Goal: Information Seeking & Learning: Check status

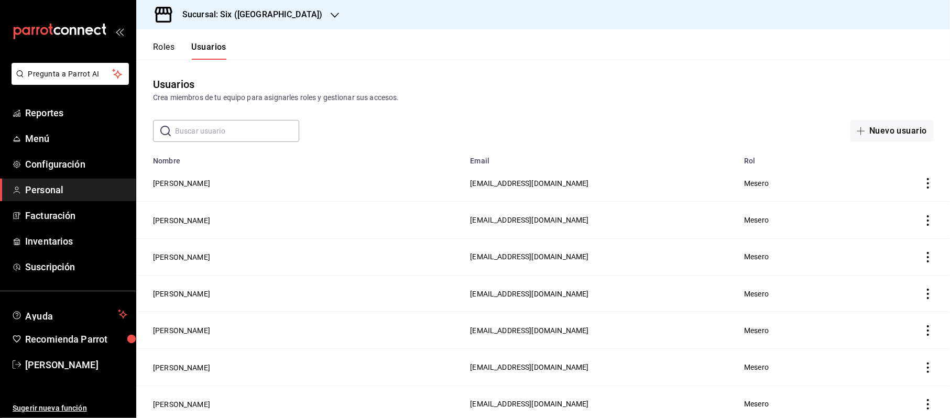
scroll to position [424, 0]
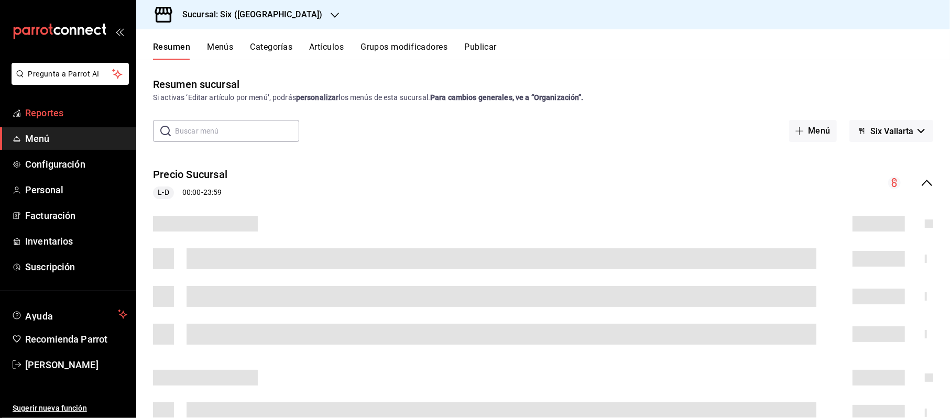
click at [46, 122] on link "Reportes" at bounding box center [68, 113] width 136 height 23
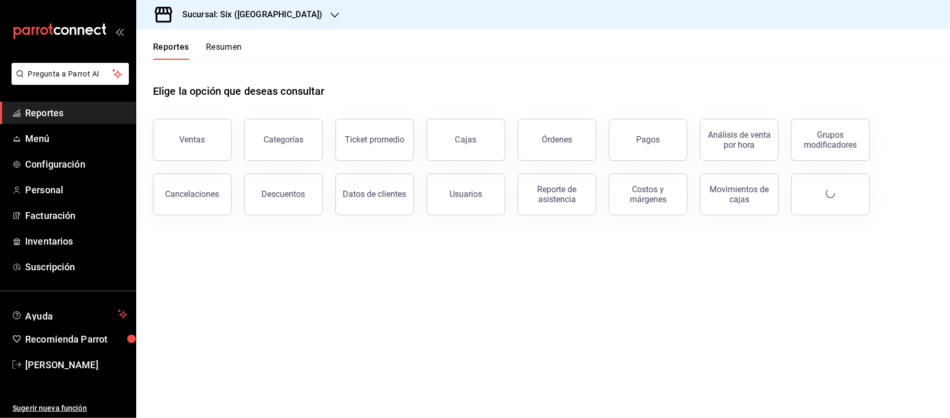
click at [68, 117] on span "Reportes" at bounding box center [76, 113] width 102 height 14
click at [202, 128] on button "Ventas" at bounding box center [192, 140] width 79 height 42
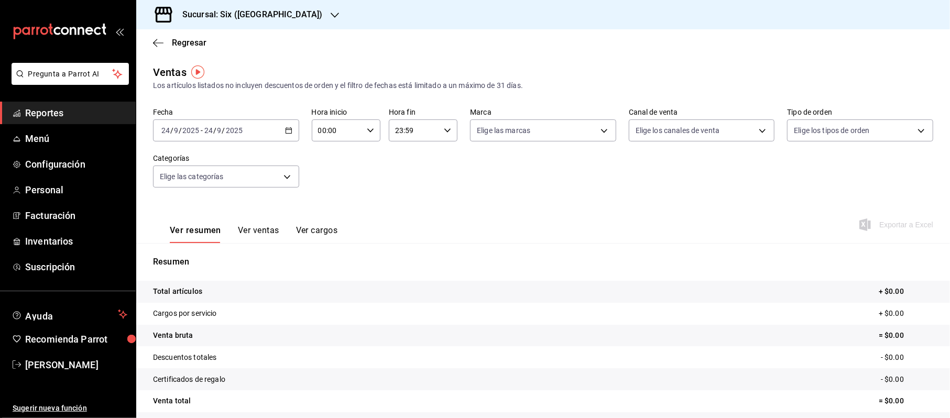
click at [279, 131] on div "2025-09-24 24 / 9 / 2025 - 2025-09-24 24 / 9 / 2025" at bounding box center [226, 130] width 146 height 22
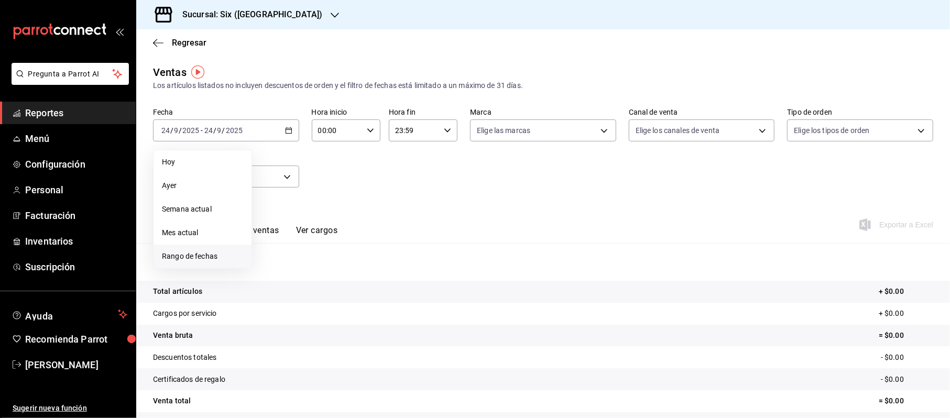
click at [170, 252] on span "Rango de fechas" at bounding box center [202, 256] width 81 height 11
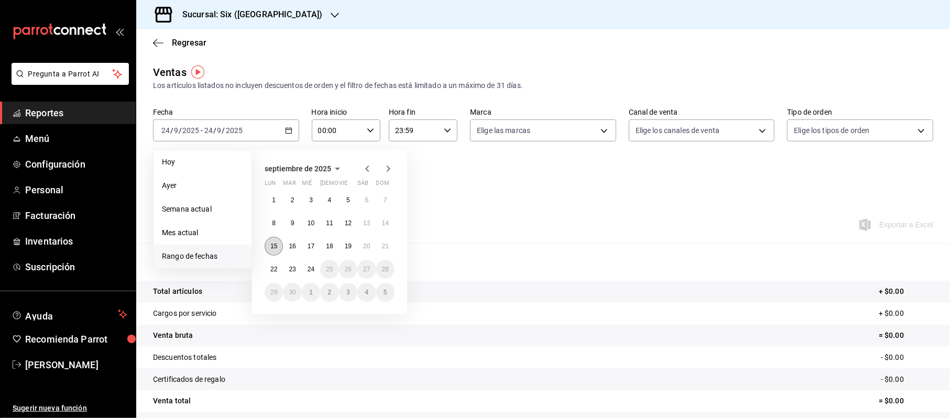
click at [277, 243] on abbr "15" at bounding box center [273, 246] width 7 height 7
click at [317, 263] on button "24" at bounding box center [311, 269] width 18 height 19
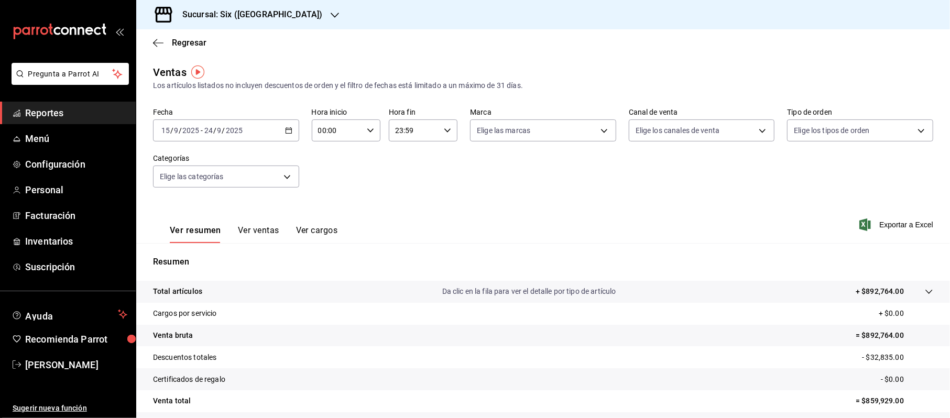
click at [334, 124] on input "00:00" at bounding box center [337, 130] width 51 height 21
click at [330, 212] on span "20" at bounding box center [326, 210] width 17 height 8
type input "20:00"
click at [400, 130] on div at bounding box center [475, 209] width 950 height 418
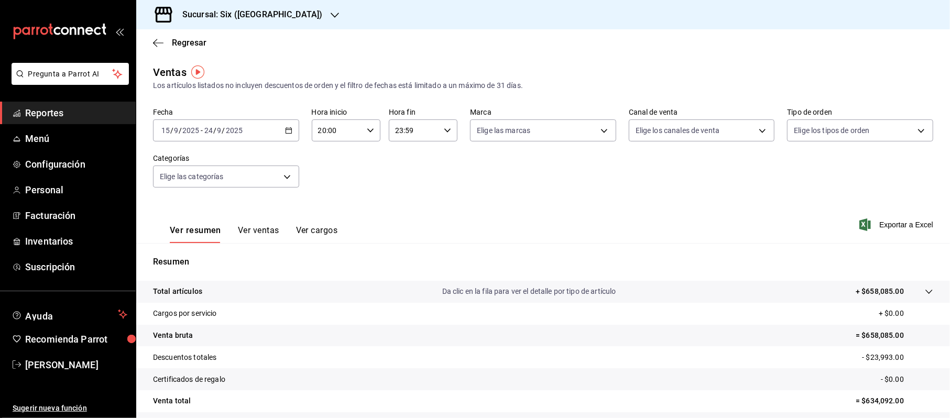
click at [403, 139] on input "23:59" at bounding box center [414, 130] width 51 height 21
click at [409, 174] on button "10" at bounding box center [403, 168] width 30 height 21
type input "10:59"
drag, startPoint x: 945, startPoint y: 114, endPoint x: 948, endPoint y: 146, distance: 31.5
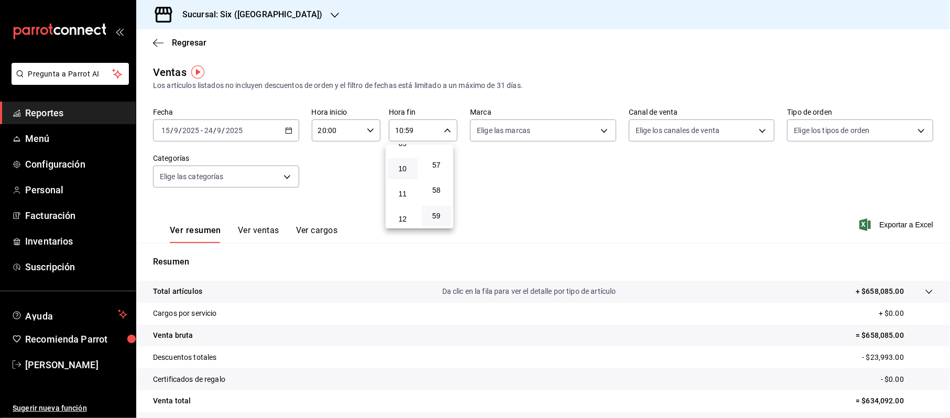
click at [948, 146] on div at bounding box center [475, 209] width 950 height 418
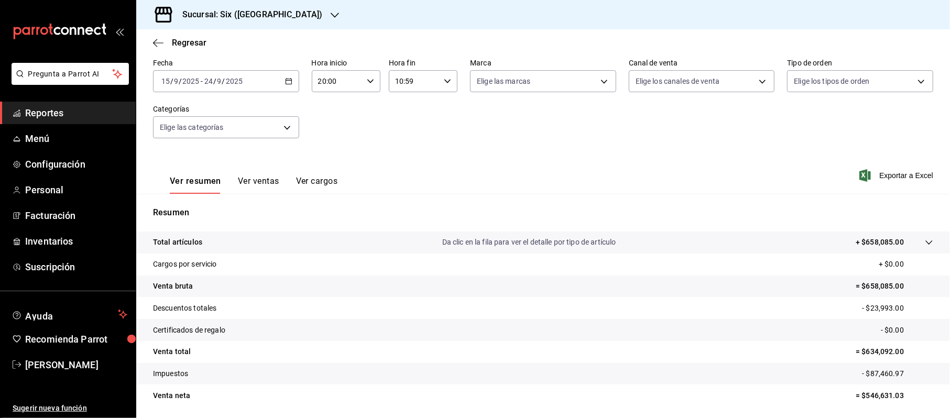
scroll to position [49, 0]
click at [50, 115] on span "Reportes" at bounding box center [76, 113] width 102 height 14
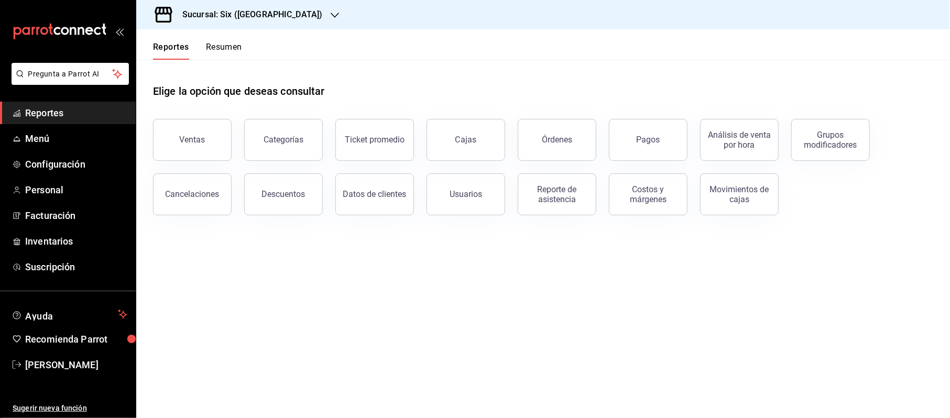
click at [216, 201] on button "Cancelaciones" at bounding box center [192, 194] width 79 height 42
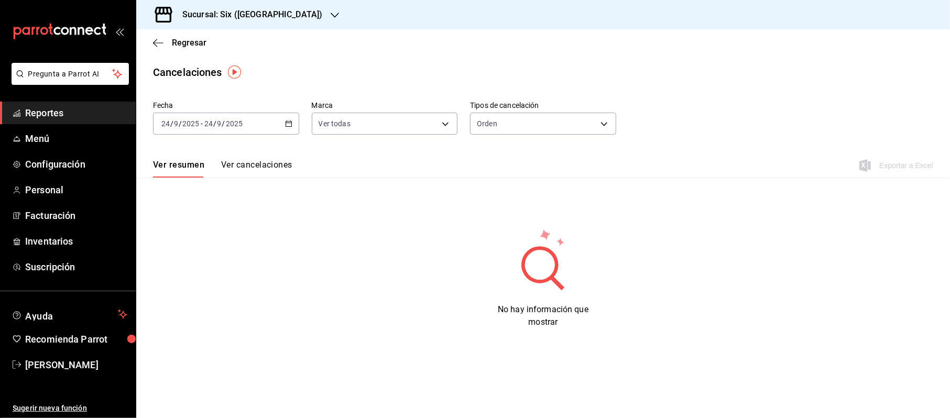
click at [287, 126] on icon "button" at bounding box center [288, 123] width 7 height 7
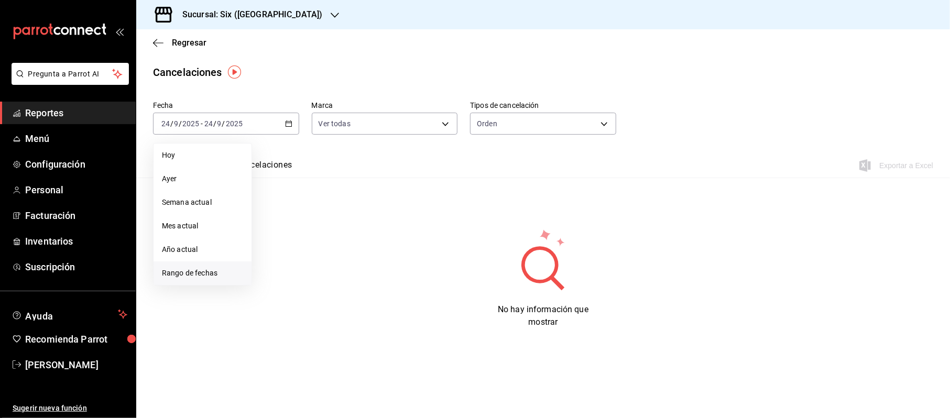
click at [191, 279] on li "Rango de fechas" at bounding box center [203, 273] width 98 height 24
click at [277, 239] on abbr "15" at bounding box center [273, 239] width 7 height 7
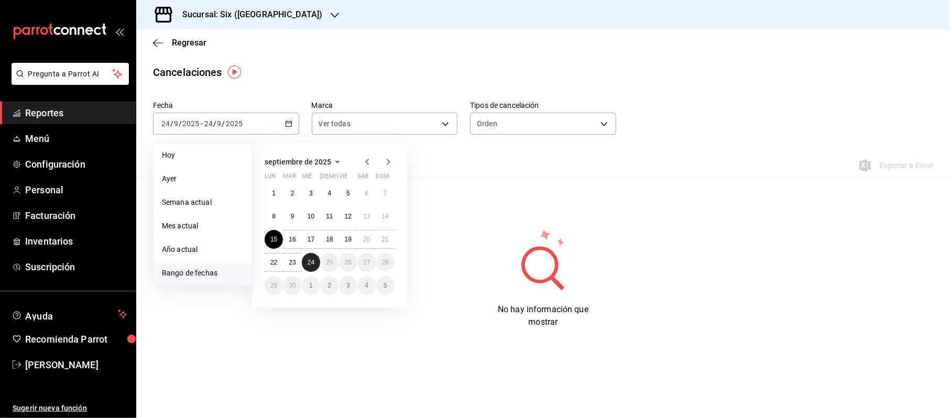
click at [309, 261] on abbr "24" at bounding box center [311, 262] width 7 height 7
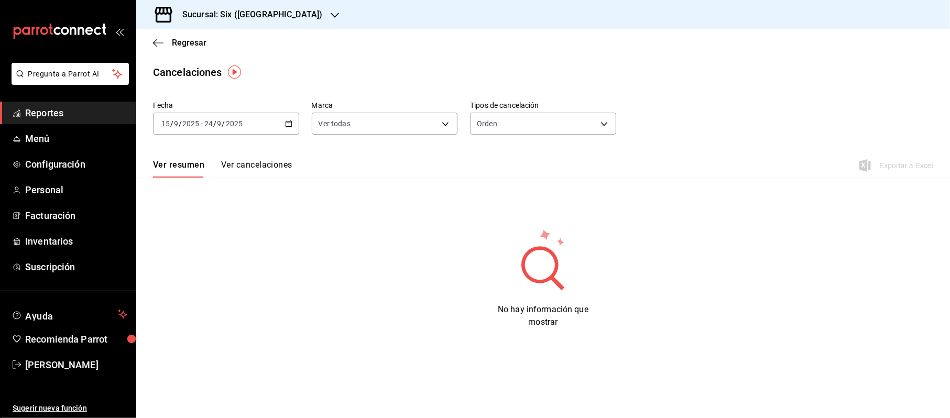
click at [517, 141] on div "Fecha 2025-09-15 15 / 9 / 2025 - 2025-09-24 24 / 9 / 2025 Marca Ver todas [obje…" at bounding box center [543, 122] width 780 height 50
click at [507, 128] on body "Pregunta a Parrot AI Reportes Menú Configuración Personal Facturación Inventari…" at bounding box center [475, 209] width 950 height 418
click at [499, 162] on li "Orden" at bounding box center [543, 156] width 145 height 17
click at [453, 148] on div "Ver resumen Ver cancelaciones Exportar a Excel" at bounding box center [543, 162] width 814 height 30
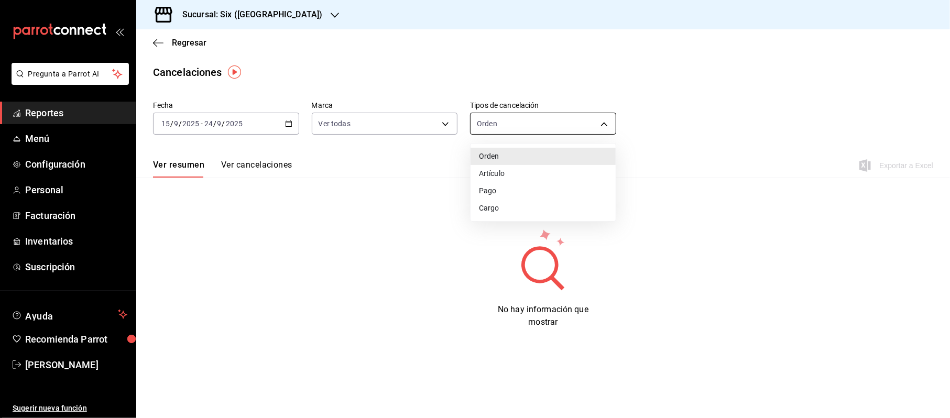
drag, startPoint x: 502, startPoint y: 124, endPoint x: 514, endPoint y: 167, distance: 44.6
click at [503, 124] on body "Pregunta a Parrot AI Reportes Menú Configuración Personal Facturación Inventari…" at bounding box center [475, 209] width 950 height 418
click at [514, 167] on li "Artículo" at bounding box center [543, 173] width 145 height 17
type input "ORDER_ITEM"
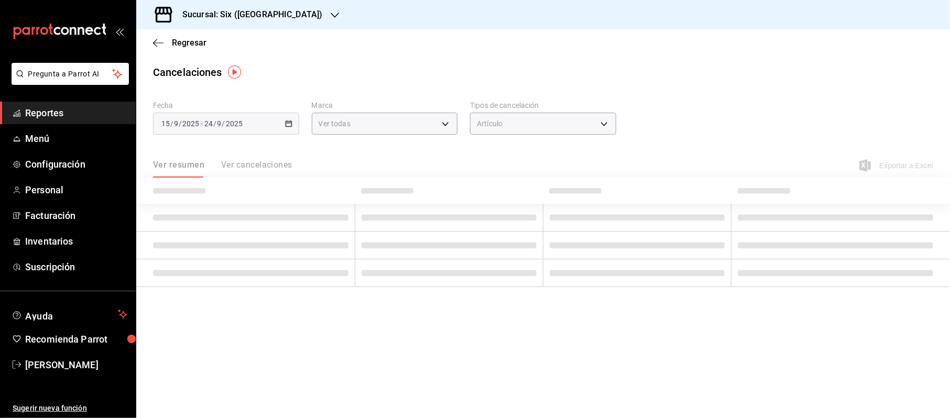
click at [494, 151] on div "Ver resumen Ver cancelaciones Exportar a Excel" at bounding box center [543, 162] width 814 height 30
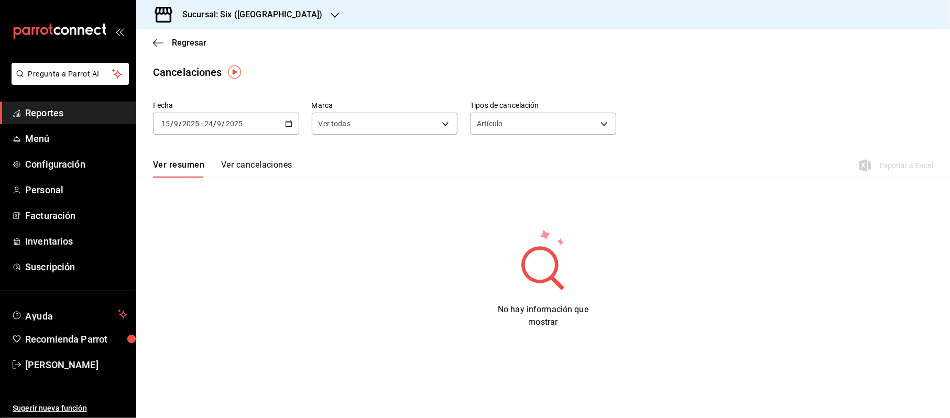
drag, startPoint x: 49, startPoint y: 108, endPoint x: 59, endPoint y: 108, distance: 9.4
click at [49, 108] on span "Reportes" at bounding box center [76, 113] width 102 height 14
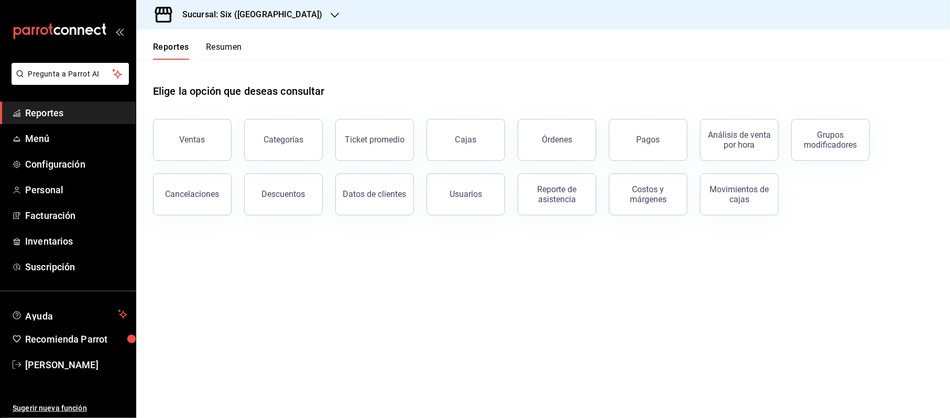
click at [289, 187] on button "Descuentos" at bounding box center [283, 194] width 79 height 42
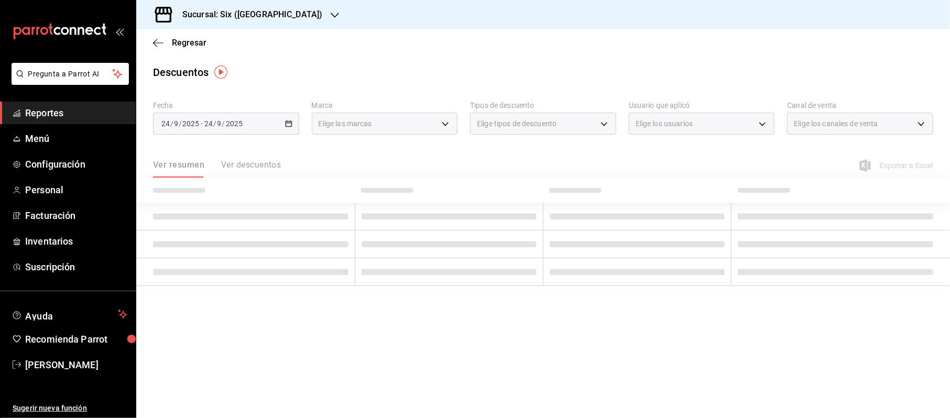
click at [283, 124] on div "[DATE] [DATE] - [DATE] [DATE]" at bounding box center [226, 124] width 146 height 22
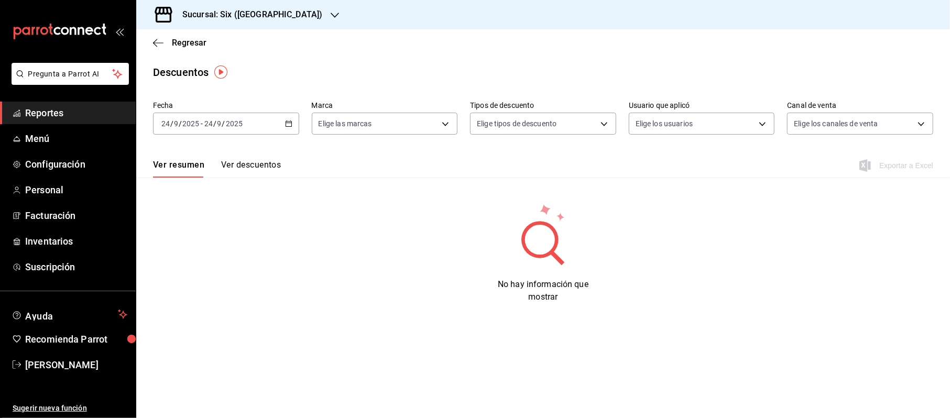
click at [292, 123] on div "[DATE] [DATE] - [DATE] [DATE]" at bounding box center [226, 124] width 146 height 22
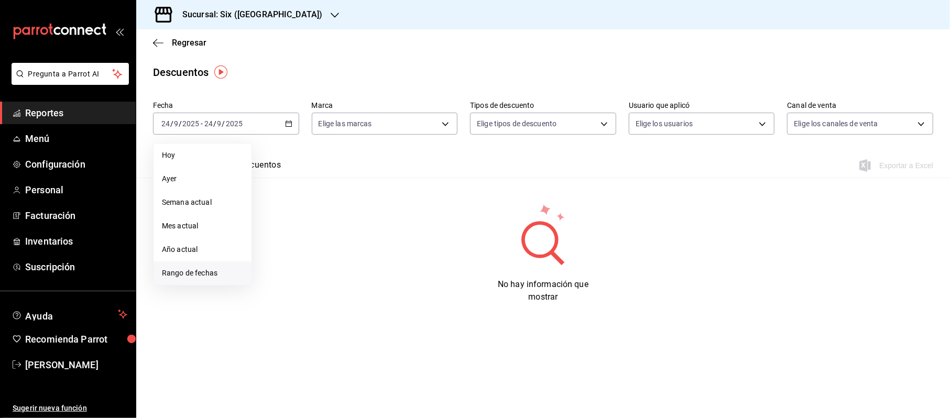
click at [201, 273] on span "Rango de fechas" at bounding box center [202, 273] width 81 height 11
click at [269, 245] on button "15" at bounding box center [274, 239] width 18 height 19
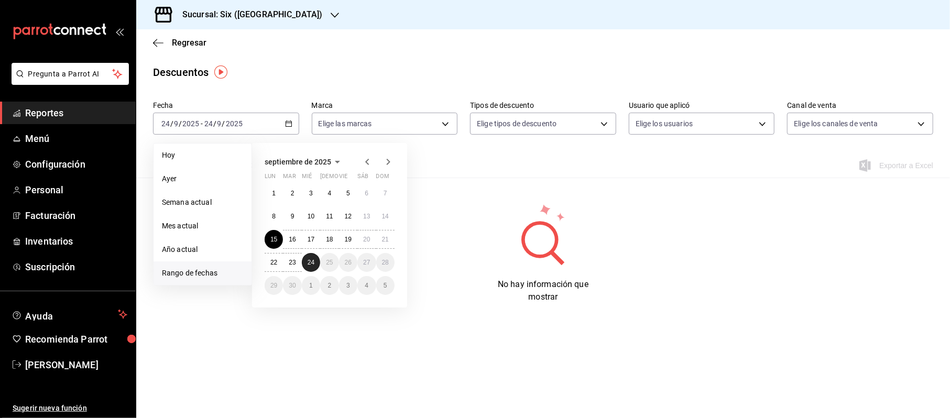
click at [312, 262] on abbr "24" at bounding box center [311, 262] width 7 height 7
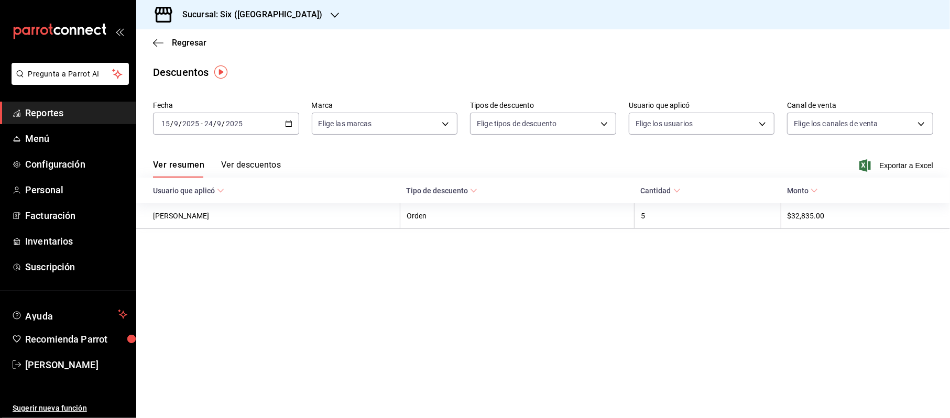
click at [258, 162] on button "Ver descuentos" at bounding box center [251, 169] width 60 height 18
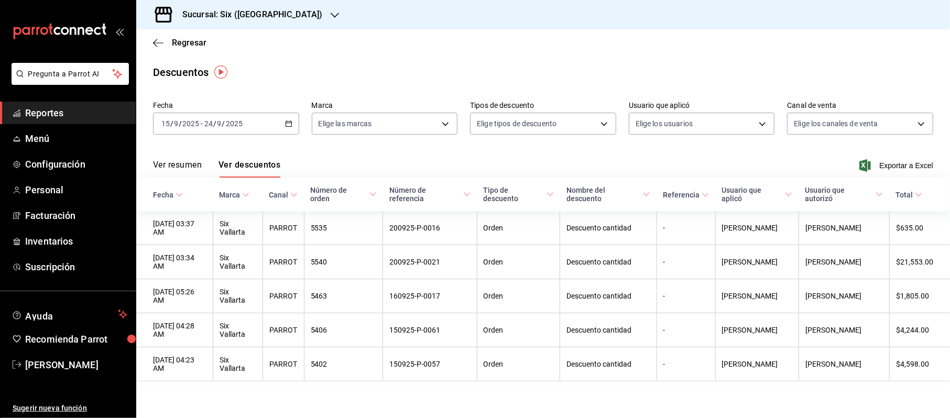
drag, startPoint x: 403, startPoint y: 155, endPoint x: 250, endPoint y: 211, distance: 162.8
click at [403, 154] on div "Ver resumen Ver descuentos Exportar a Excel" at bounding box center [543, 162] width 814 height 30
click at [71, 365] on span "Cinthia Sarahí Gonzalez" at bounding box center [76, 365] width 102 height 14
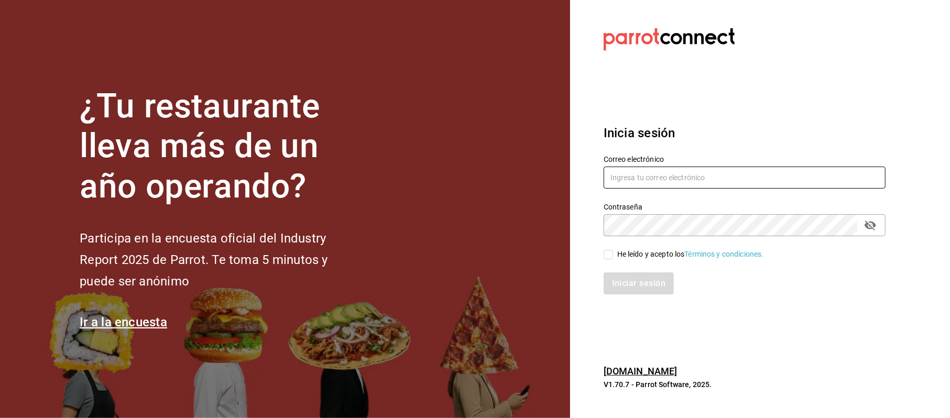
click at [637, 179] on input "text" at bounding box center [745, 178] width 282 height 22
type input "cinthiasgs30@gmail.com"
click at [644, 256] on div "He leído y acepto los Términos y condiciones." at bounding box center [690, 254] width 147 height 11
click at [613, 256] on input "He leído y acepto los Términos y condiciones." at bounding box center [608, 254] width 9 height 9
checkbox input "true"
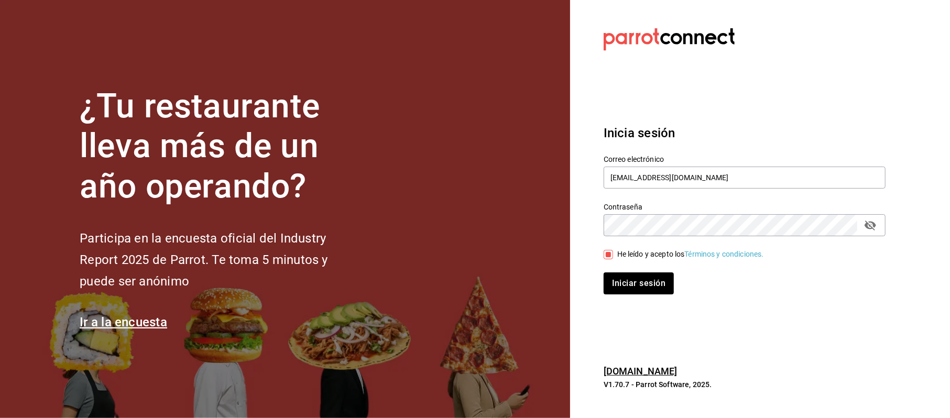
click at [864, 227] on div "Contraseña" at bounding box center [745, 225] width 282 height 22
click at [874, 226] on icon "passwordField" at bounding box center [871, 226] width 12 height 10
click at [652, 279] on button "Iniciar sesión" at bounding box center [639, 283] width 71 height 22
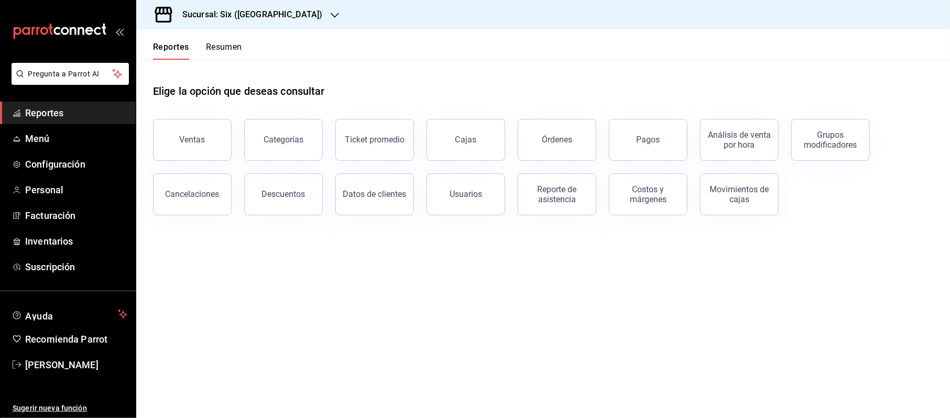
click at [89, 372] on span "[PERSON_NAME]" at bounding box center [76, 365] width 102 height 14
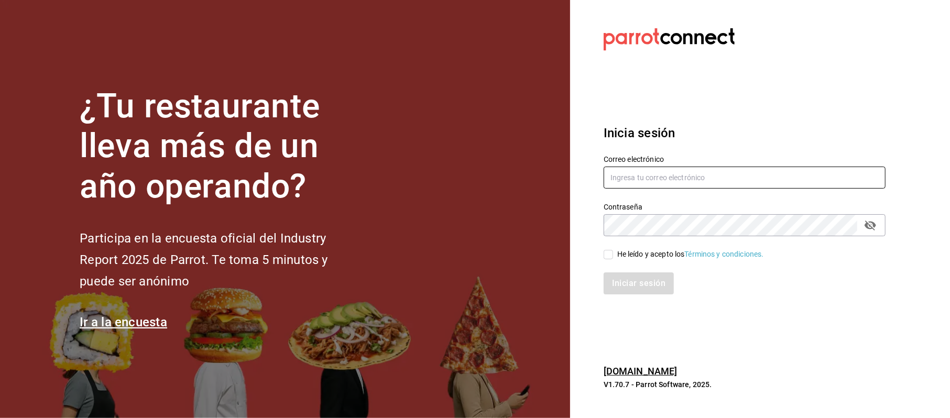
click at [728, 189] on input "text" at bounding box center [745, 178] width 282 height 22
click at [726, 183] on input "text" at bounding box center [745, 178] width 282 height 22
type input "[EMAIL_ADDRESS][DOMAIN_NAME]"
click at [648, 256] on div "He leído y acepto los Términos y condiciones." at bounding box center [690, 254] width 147 height 11
click at [613, 256] on input "He leído y acepto los Términos y condiciones." at bounding box center [608, 254] width 9 height 9
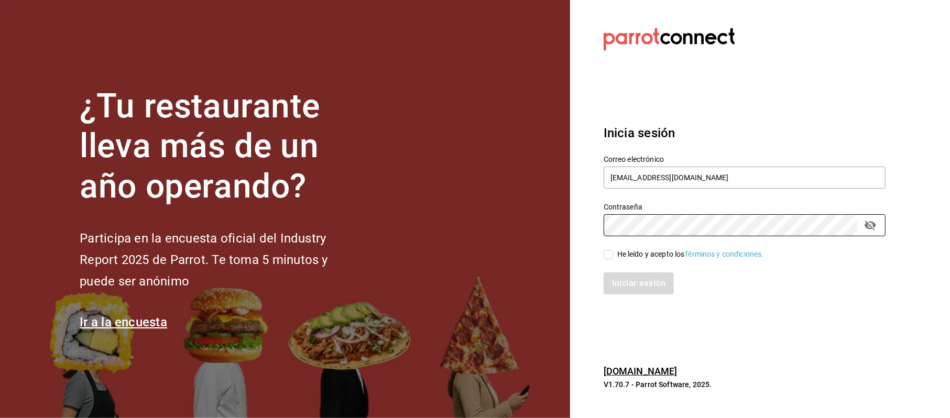
checkbox input "true"
click at [634, 281] on button "Iniciar sesión" at bounding box center [639, 283] width 71 height 22
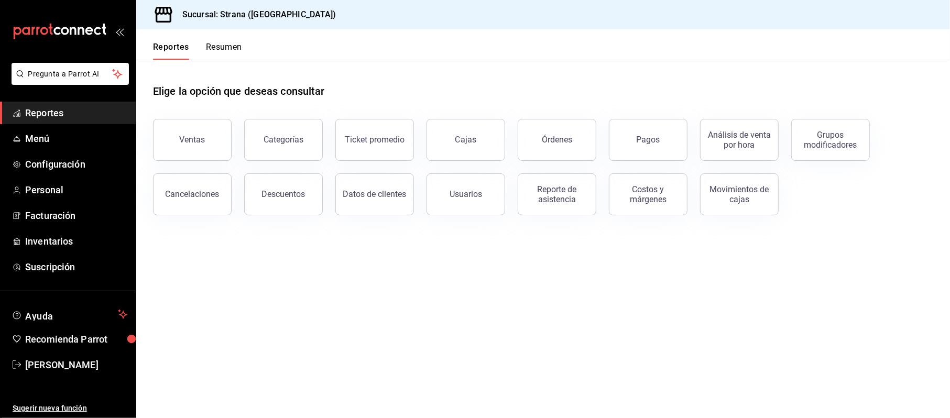
drag, startPoint x: 181, startPoint y: 140, endPoint x: 191, endPoint y: 144, distance: 10.4
click at [181, 140] on div "Ventas" at bounding box center [193, 140] width 26 height 10
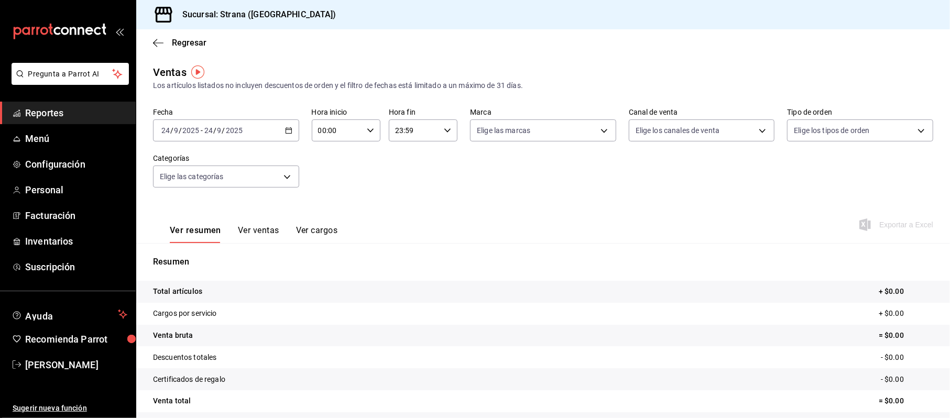
click at [292, 137] on div "[DATE] [DATE] - [DATE] [DATE]" at bounding box center [226, 130] width 146 height 22
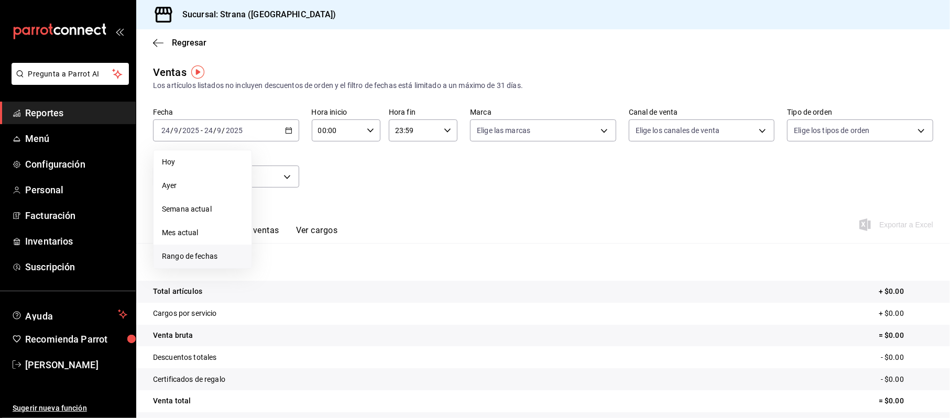
click at [219, 246] on li "Rango de fechas" at bounding box center [203, 257] width 98 height 24
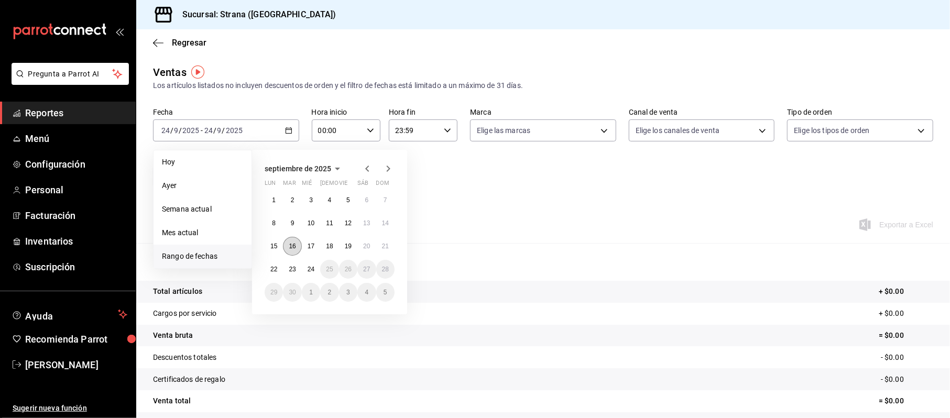
click at [283, 247] on button "16" at bounding box center [292, 246] width 18 height 19
click at [297, 234] on div "1 2 3 4 5 6 7 8 9 10 11 12 13 14 15 16 17 18 19 20 21 22 23 24 25 26 27 28 29 3…" at bounding box center [330, 246] width 130 height 111
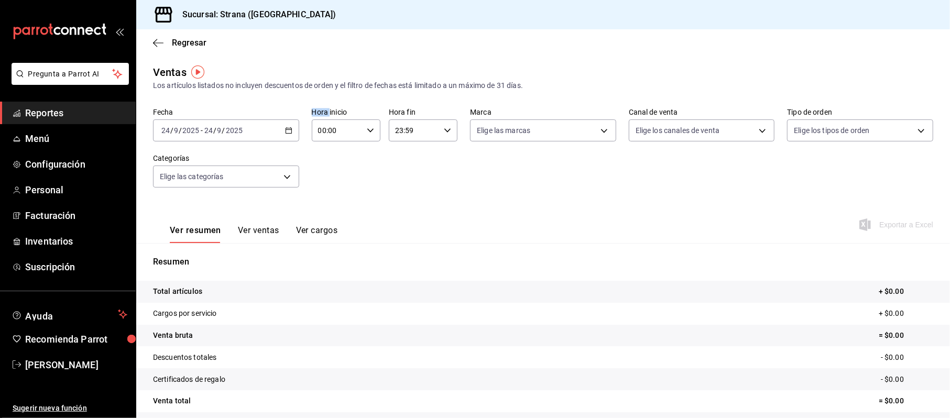
click at [289, 134] on div "[DATE] [DATE] - [DATE] [DATE]" at bounding box center [226, 130] width 146 height 22
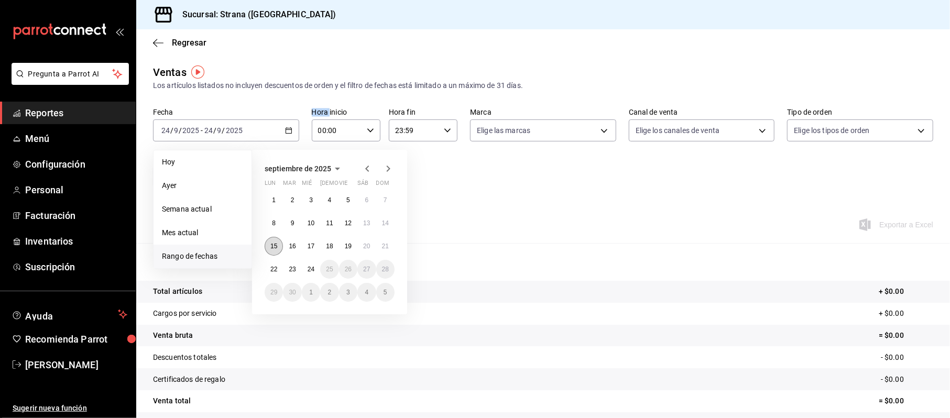
click at [278, 252] on button "15" at bounding box center [274, 246] width 18 height 19
drag, startPoint x: 311, startPoint y: 270, endPoint x: 338, endPoint y: 221, distance: 56.3
click at [311, 271] on abbr "24" at bounding box center [311, 269] width 7 height 7
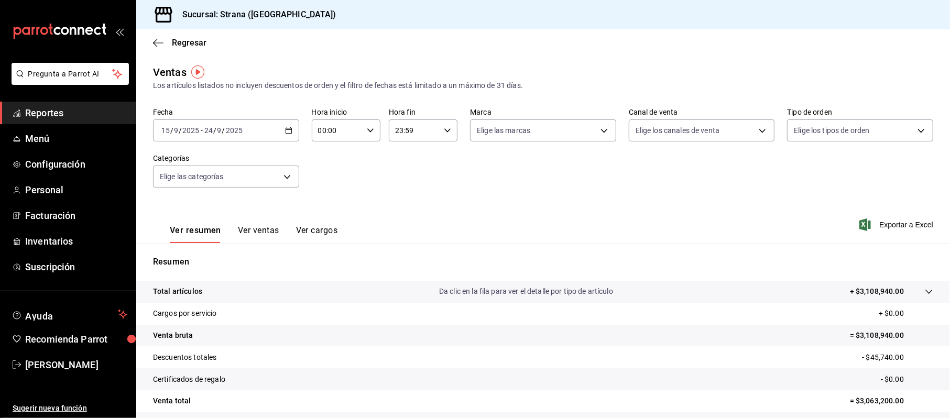
click at [324, 133] on input "00:00" at bounding box center [337, 130] width 51 height 21
click at [334, 170] on span "20" at bounding box center [326, 171] width 17 height 8
type input "20:00"
click at [395, 138] on div at bounding box center [475, 209] width 950 height 418
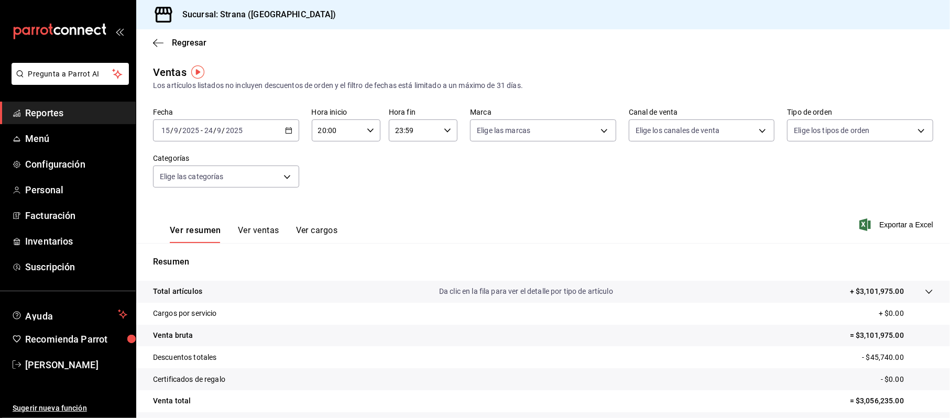
click at [400, 133] on input "23:59" at bounding box center [414, 130] width 51 height 21
click at [400, 170] on span "10" at bounding box center [402, 169] width 17 height 8
type input "10:59"
click at [713, 172] on div at bounding box center [475, 209] width 950 height 418
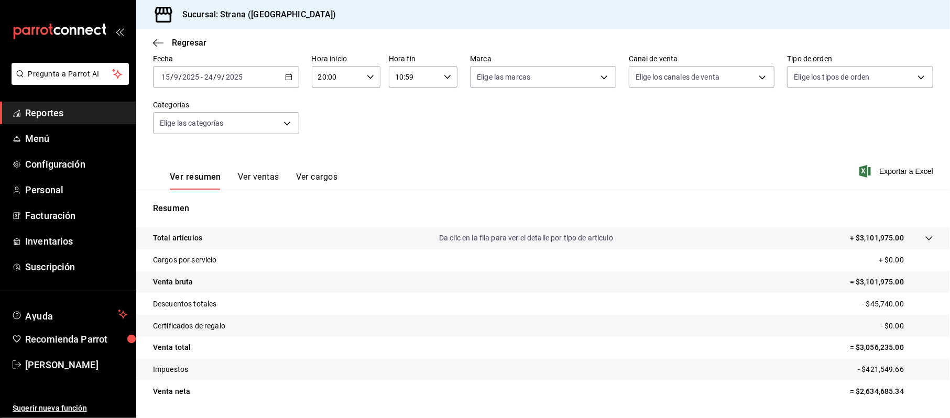
scroll to position [53, 0]
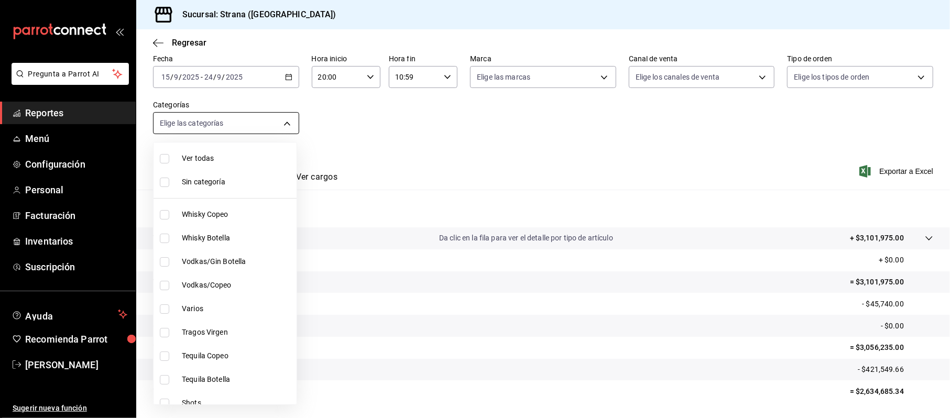
click at [237, 124] on body "Pregunta a Parrot AI Reportes Menú Configuración Personal Facturación Inventari…" at bounding box center [475, 209] width 950 height 418
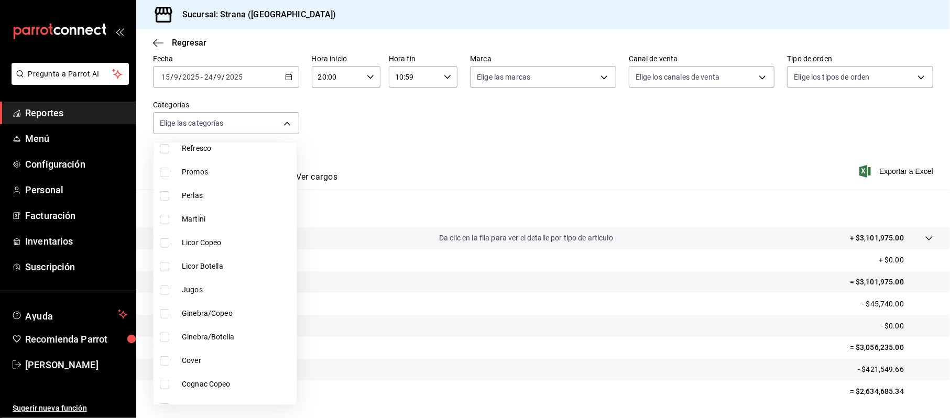
scroll to position [419, 0]
click at [172, 388] on label at bounding box center [167, 384] width 14 height 9
click at [169, 388] on input "checkbox" at bounding box center [164, 384] width 9 height 9
checkbox input "false"
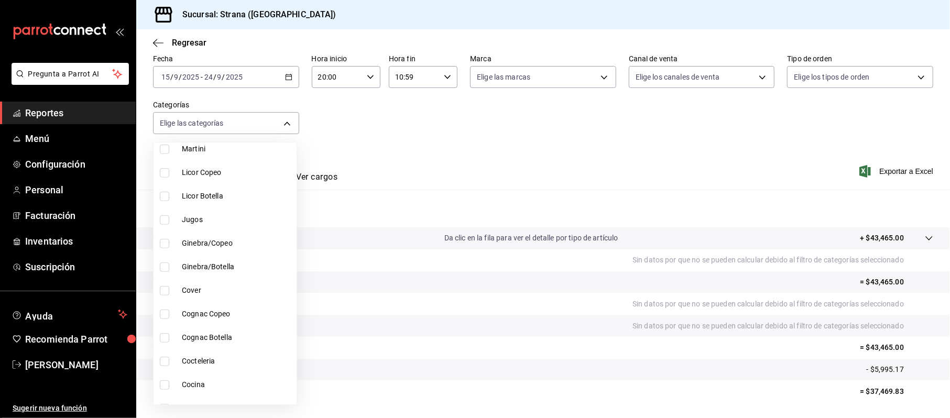
click at [170, 380] on label at bounding box center [167, 384] width 14 height 9
click at [169, 380] on input "checkbox" at bounding box center [164, 384] width 9 height 9
checkbox input "false"
click at [173, 390] on label at bounding box center [167, 384] width 14 height 9
click at [169, 390] on input "checkbox" at bounding box center [164, 384] width 9 height 9
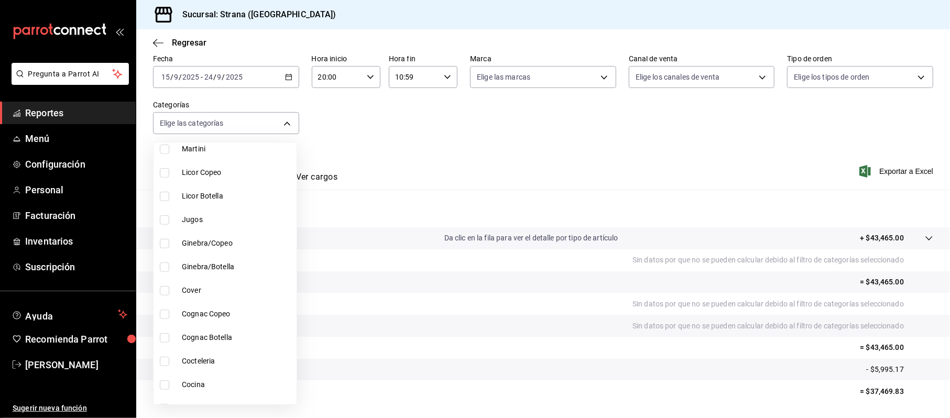
checkbox input "false"
click at [194, 382] on span "Cocina" at bounding box center [237, 384] width 111 height 11
type input "21078aee-3c76-44e1-85fc-78091211877d"
checkbox input "true"
click at [430, 162] on div at bounding box center [475, 209] width 950 height 418
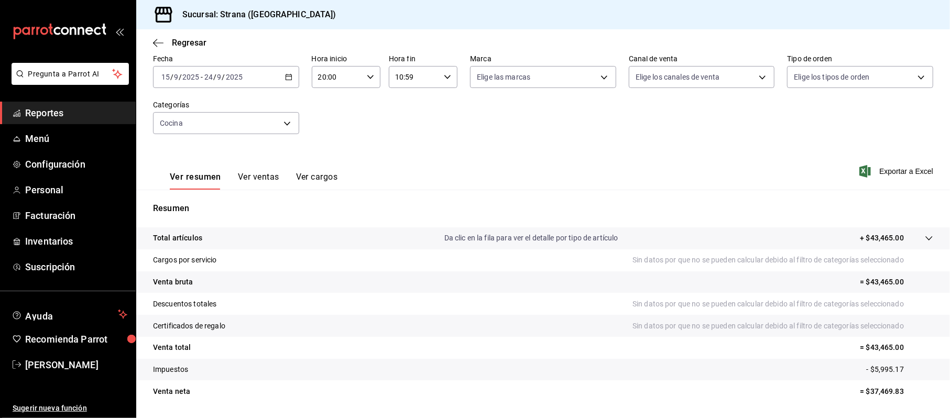
scroll to position [53, 0]
click at [260, 175] on button "Ver ventas" at bounding box center [258, 181] width 41 height 18
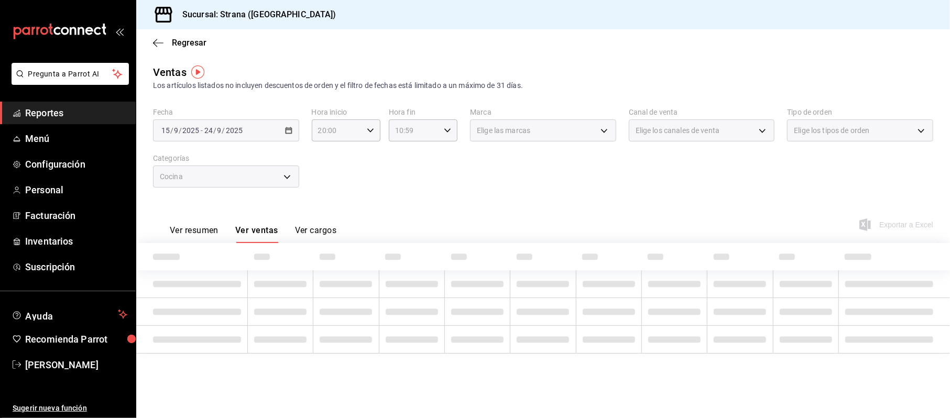
click at [508, 176] on div "Fecha [DATE] [DATE] - [DATE] [DATE] Hora inicio 20:00 Hora inicio Hora fin 10:5…" at bounding box center [543, 154] width 780 height 92
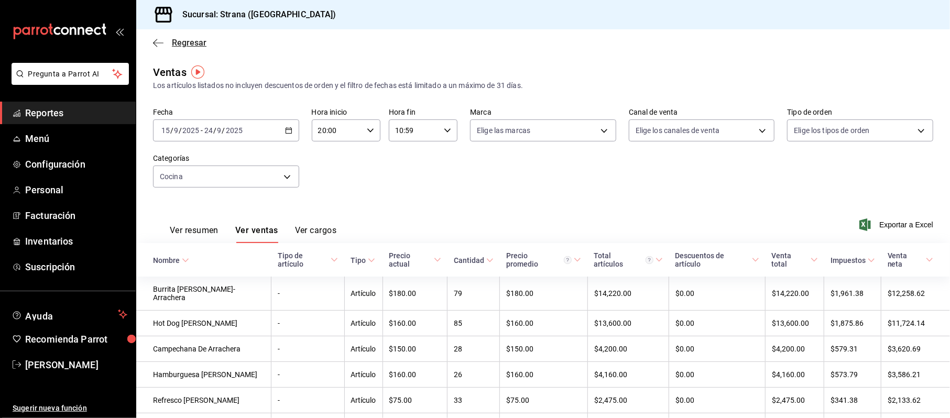
click at [178, 40] on span "Regresar" at bounding box center [189, 43] width 35 height 10
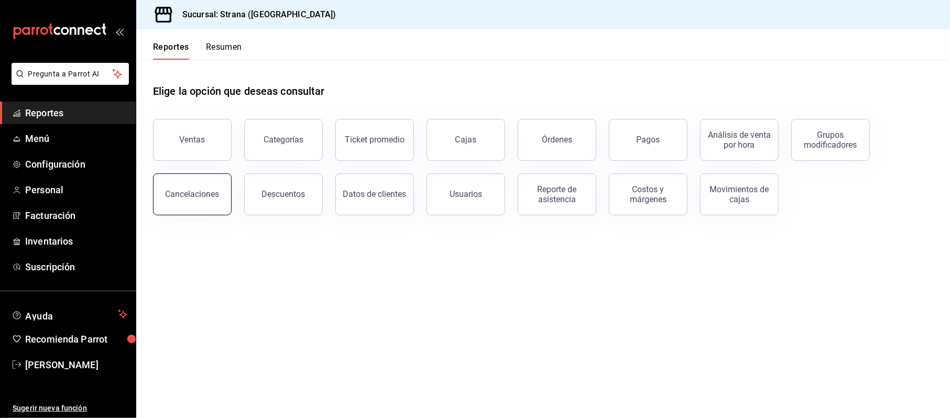
click at [229, 183] on div "Cancelaciones" at bounding box center [185, 188] width 91 height 54
click at [183, 195] on div "Cancelaciones" at bounding box center [193, 194] width 54 height 10
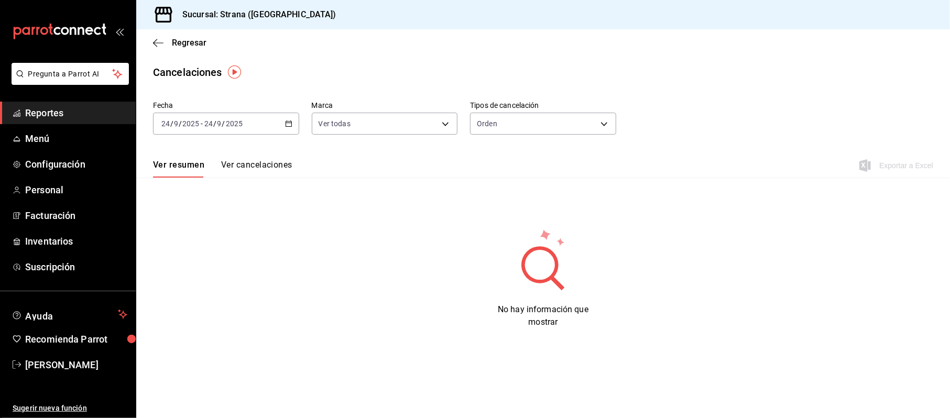
click at [282, 129] on div "[DATE] [DATE] - [DATE] [DATE]" at bounding box center [226, 124] width 146 height 22
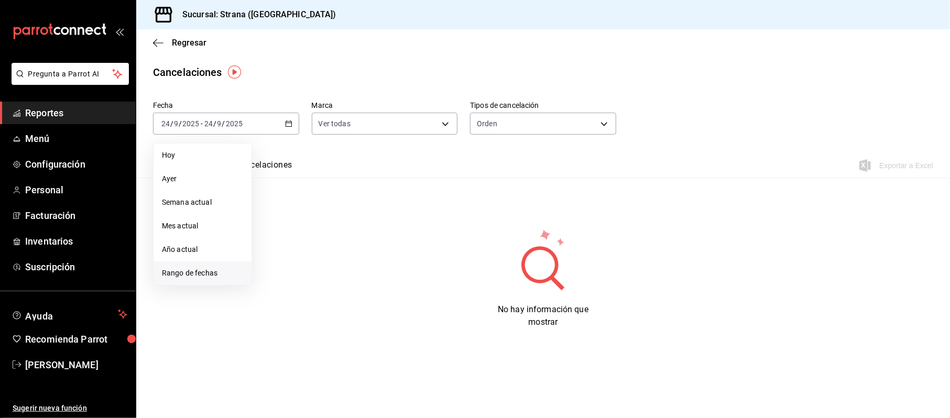
click at [217, 271] on span "Rango de fechas" at bounding box center [202, 273] width 81 height 11
click at [275, 240] on abbr "15" at bounding box center [273, 239] width 7 height 7
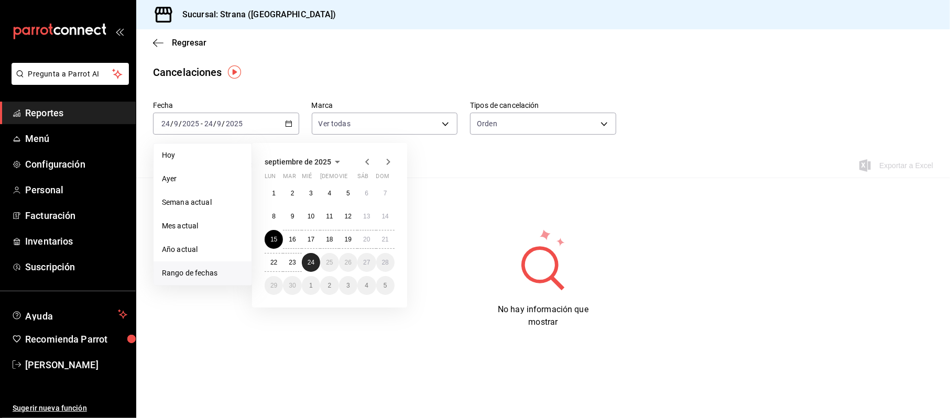
click at [308, 264] on abbr "24" at bounding box center [311, 262] width 7 height 7
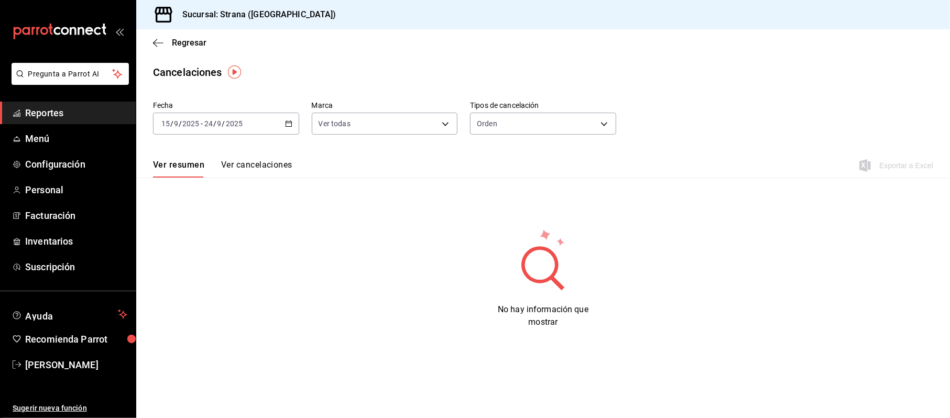
click at [272, 161] on button "Ver cancelaciones" at bounding box center [256, 169] width 71 height 18
drag, startPoint x: 497, startPoint y: 112, endPoint x: 499, endPoint y: 143, distance: 31.0
click at [497, 114] on div "Orden ORDER" at bounding box center [543, 121] width 146 height 26
click at [500, 109] on div "Orden ORDER" at bounding box center [543, 121] width 146 height 26
click at [499, 131] on body "Pregunta a Parrot AI Reportes Menú Configuración Personal Facturación Inventari…" at bounding box center [475, 209] width 950 height 418
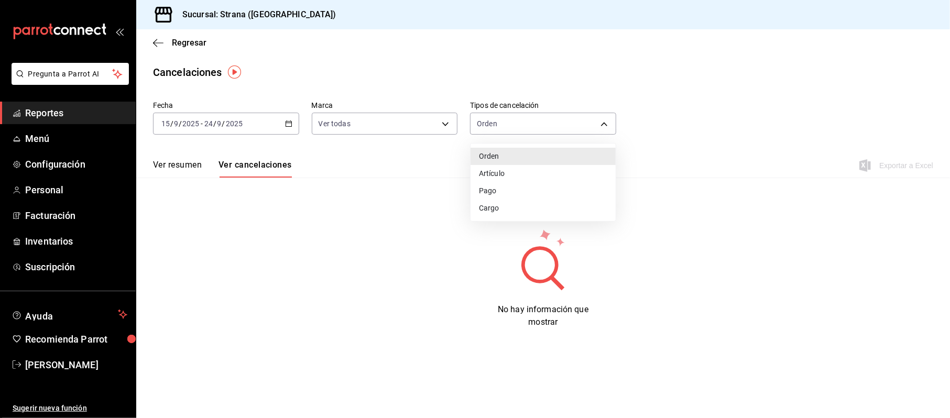
click at [497, 180] on li "Artículo" at bounding box center [543, 173] width 145 height 17
type input "ORDER_ITEM"
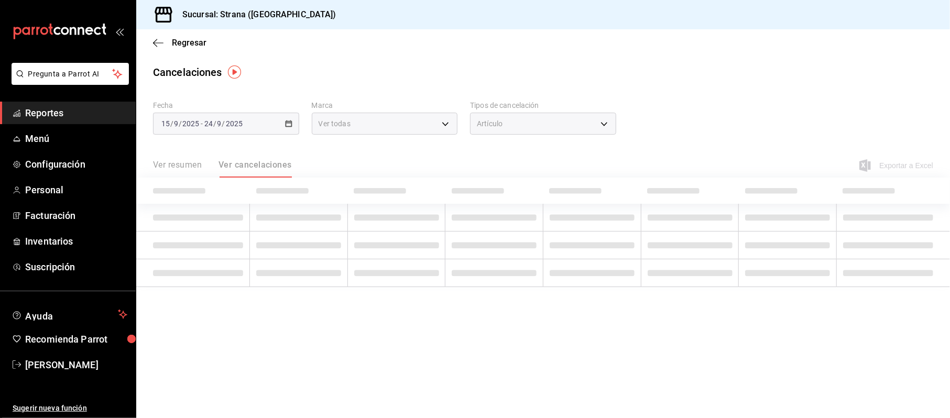
click at [512, 170] on div "Ver resumen Ver cancelaciones Exportar a Excel" at bounding box center [543, 162] width 814 height 30
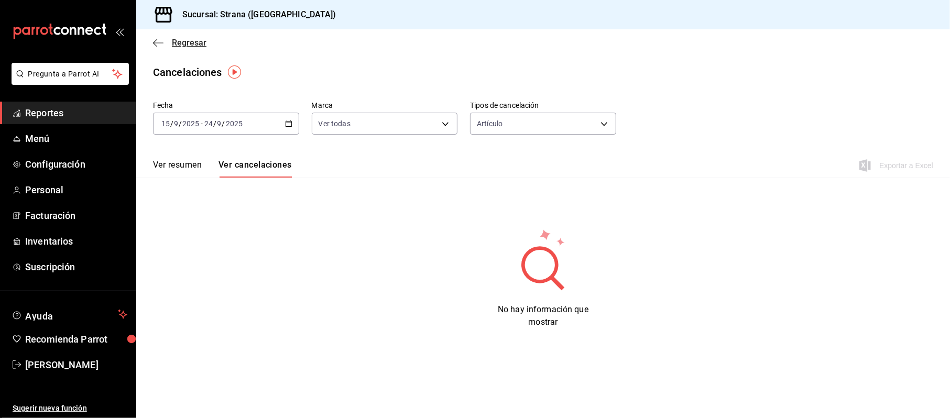
click at [169, 42] on span "Regresar" at bounding box center [179, 43] width 53 height 10
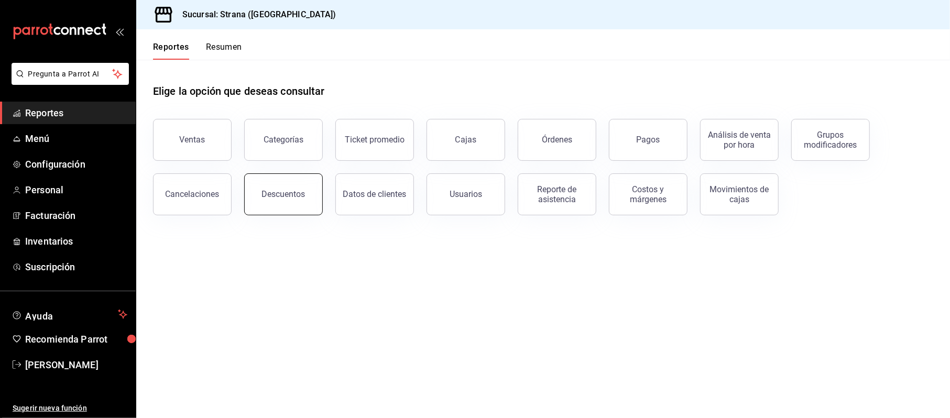
click at [258, 189] on button "Descuentos" at bounding box center [283, 194] width 79 height 42
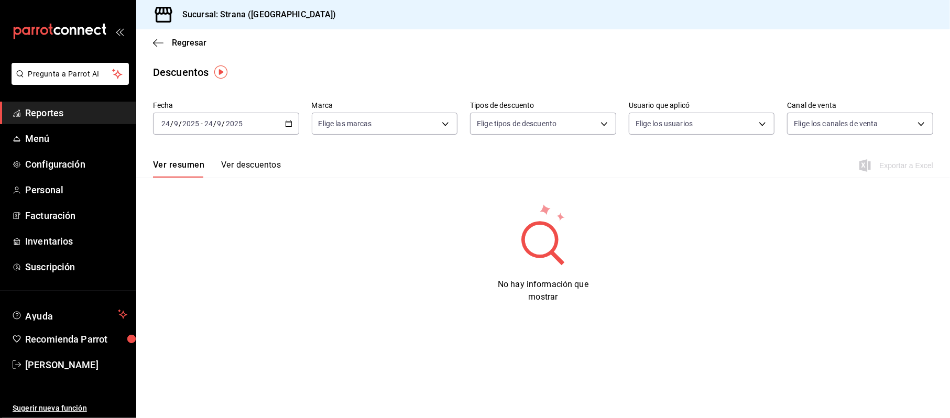
click at [287, 130] on div "[DATE] [DATE] - [DATE] [DATE]" at bounding box center [226, 124] width 146 height 22
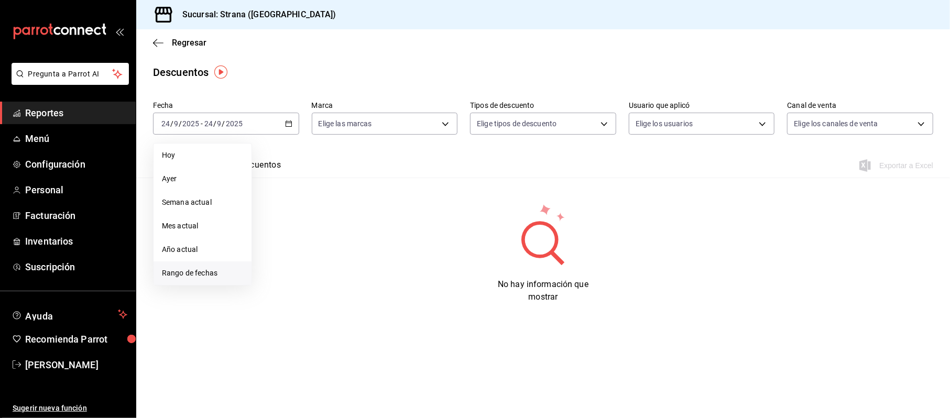
click at [231, 274] on span "Rango de fechas" at bounding box center [202, 273] width 81 height 11
click at [279, 242] on button "15" at bounding box center [274, 239] width 18 height 19
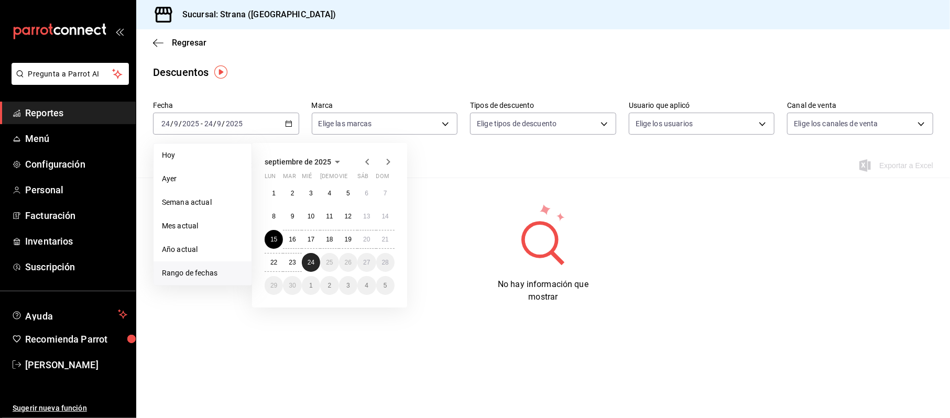
click at [319, 262] on button "24" at bounding box center [311, 262] width 18 height 19
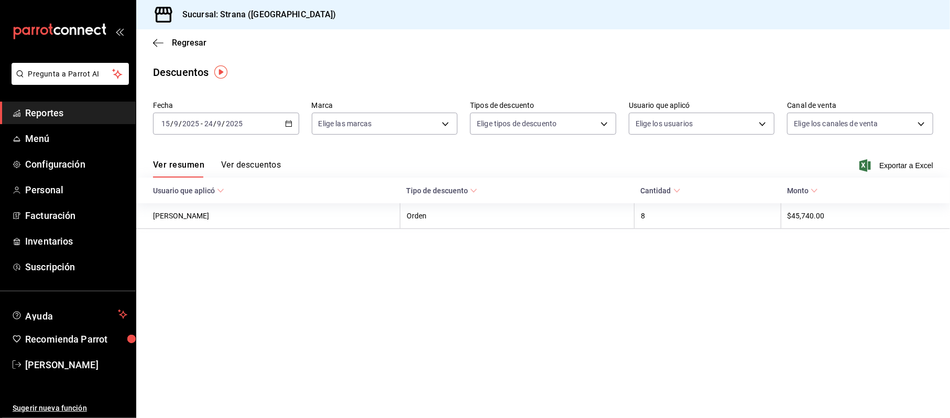
click at [266, 160] on button "Ver descuentos" at bounding box center [251, 169] width 60 height 18
